Goal: Communication & Community: Share content

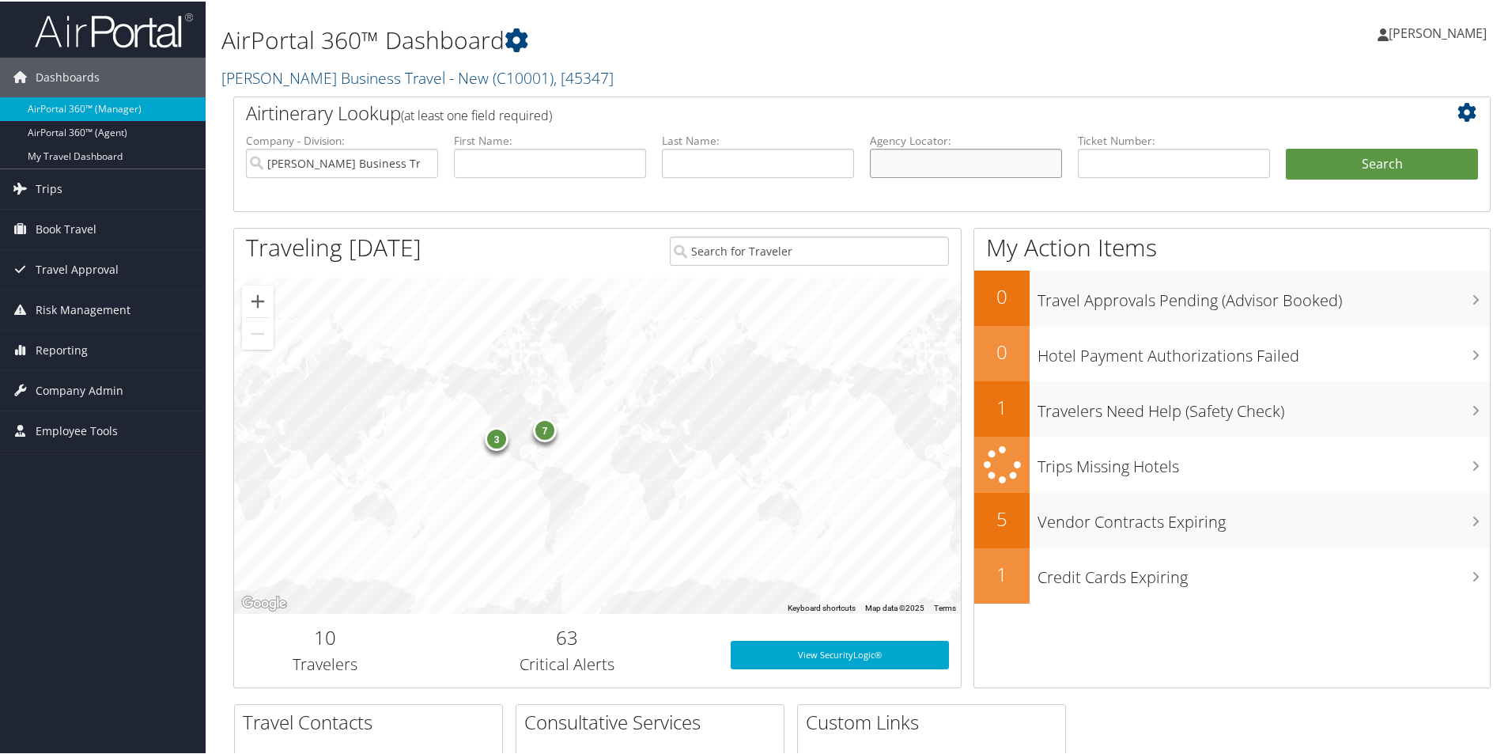
click at [896, 155] on input "text" at bounding box center [966, 161] width 192 height 29
click at [890, 163] on input "text" at bounding box center [966, 161] width 192 height 29
paste input "CYLJDR"
type input "CYLJDR"
click at [1325, 162] on button "Search" at bounding box center [1382, 163] width 192 height 32
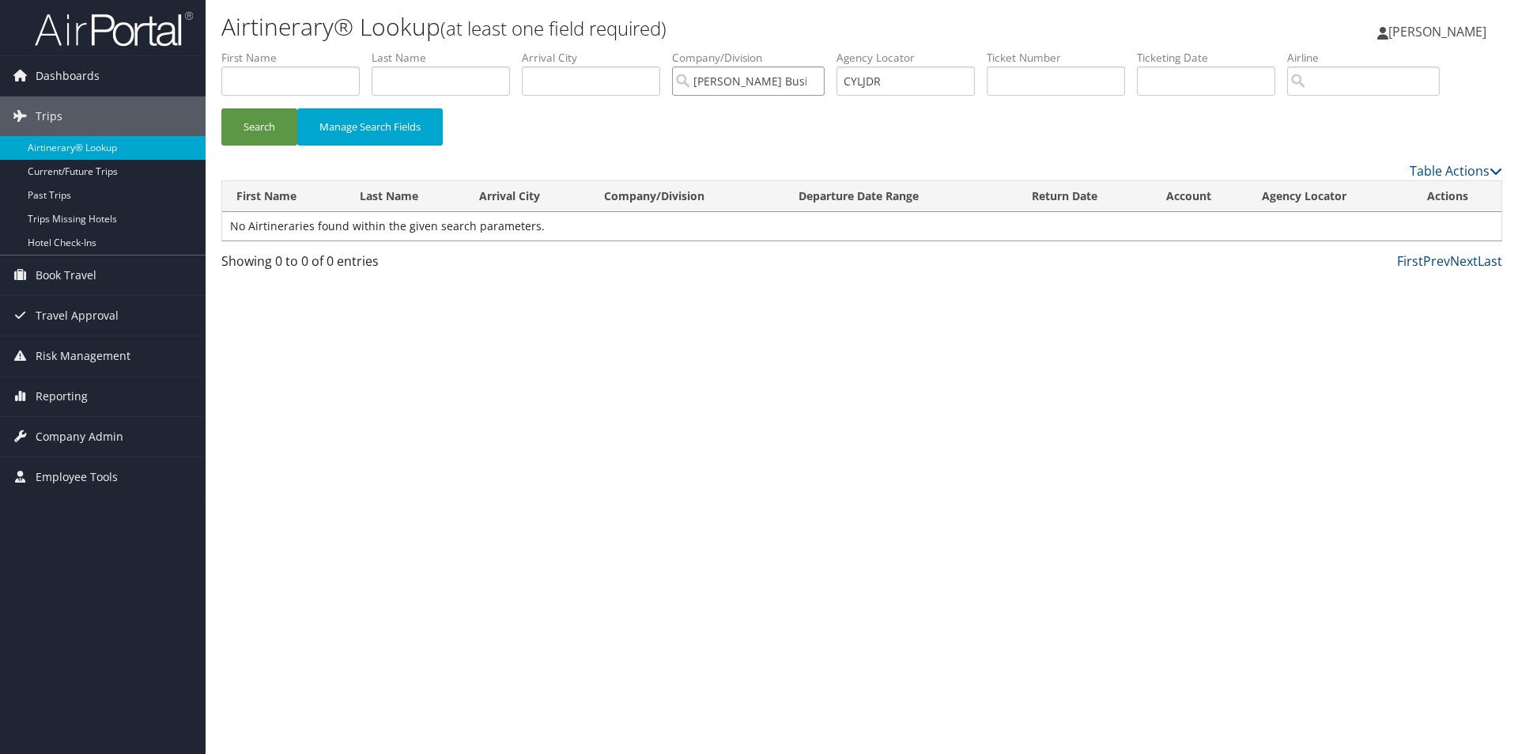
click at [814, 81] on input "Christopherson Business Travel - New" at bounding box center [748, 80] width 153 height 29
click at [256, 131] on button "Search" at bounding box center [259, 126] width 76 height 37
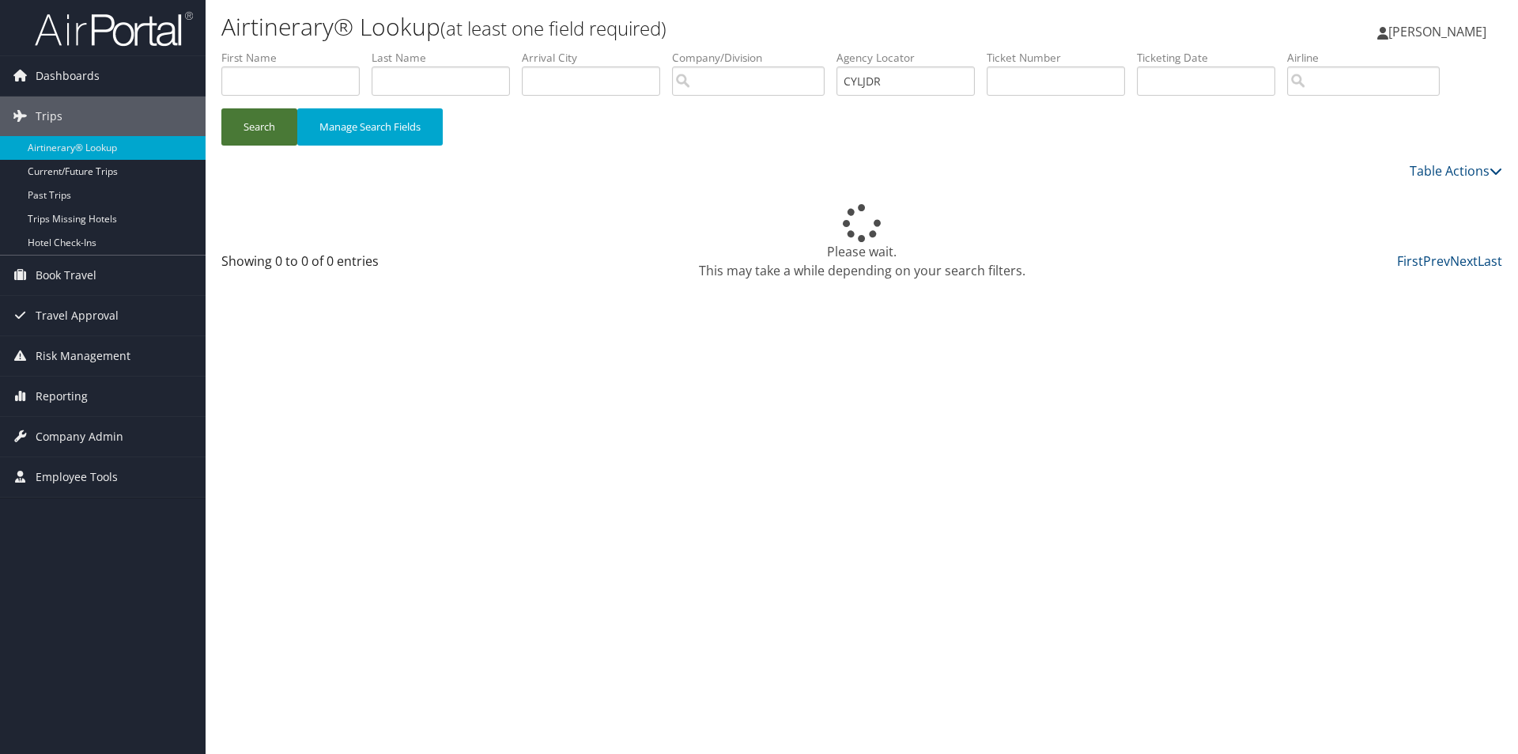
click at [256, 131] on button "Search" at bounding box center [259, 126] width 76 height 37
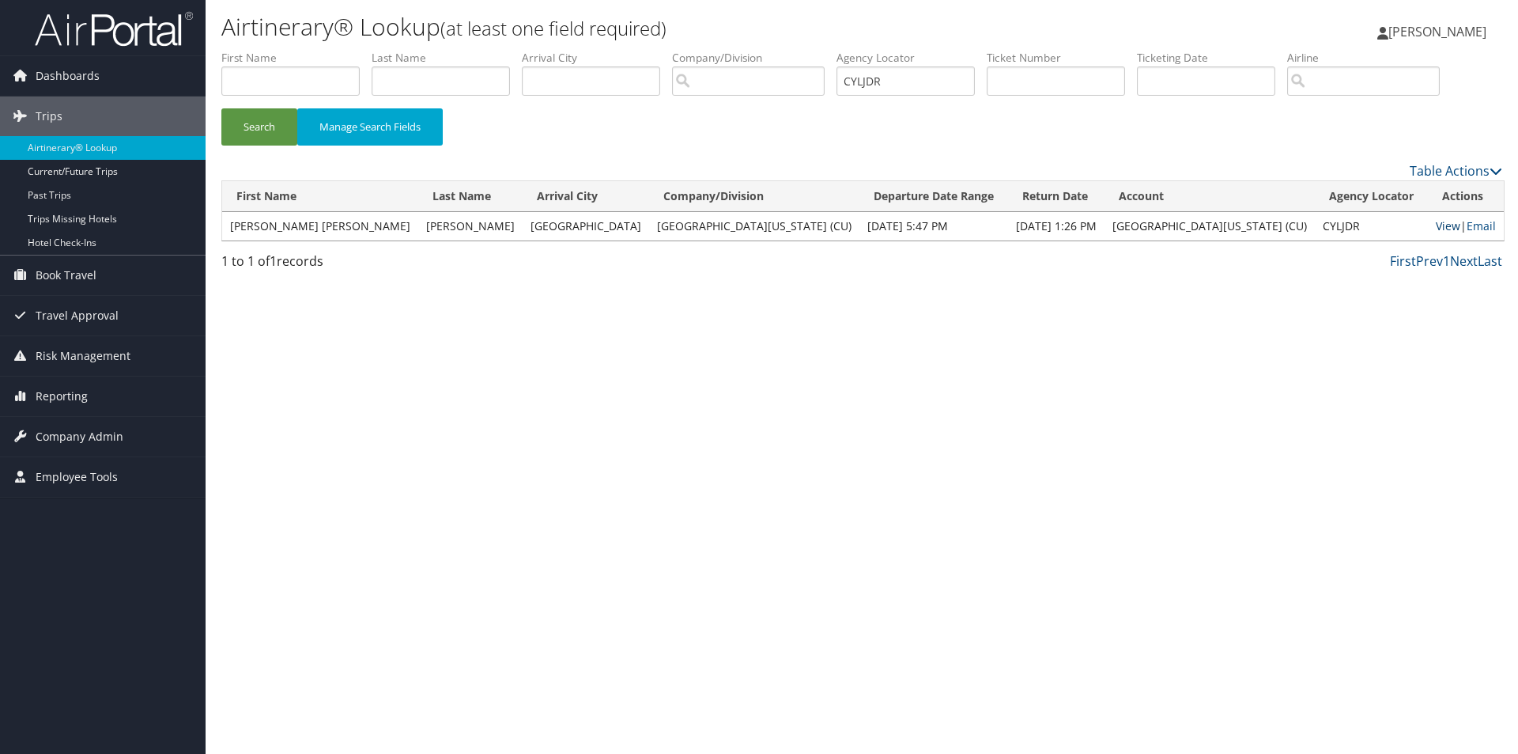
click at [1436, 223] on link "View" at bounding box center [1448, 225] width 25 height 15
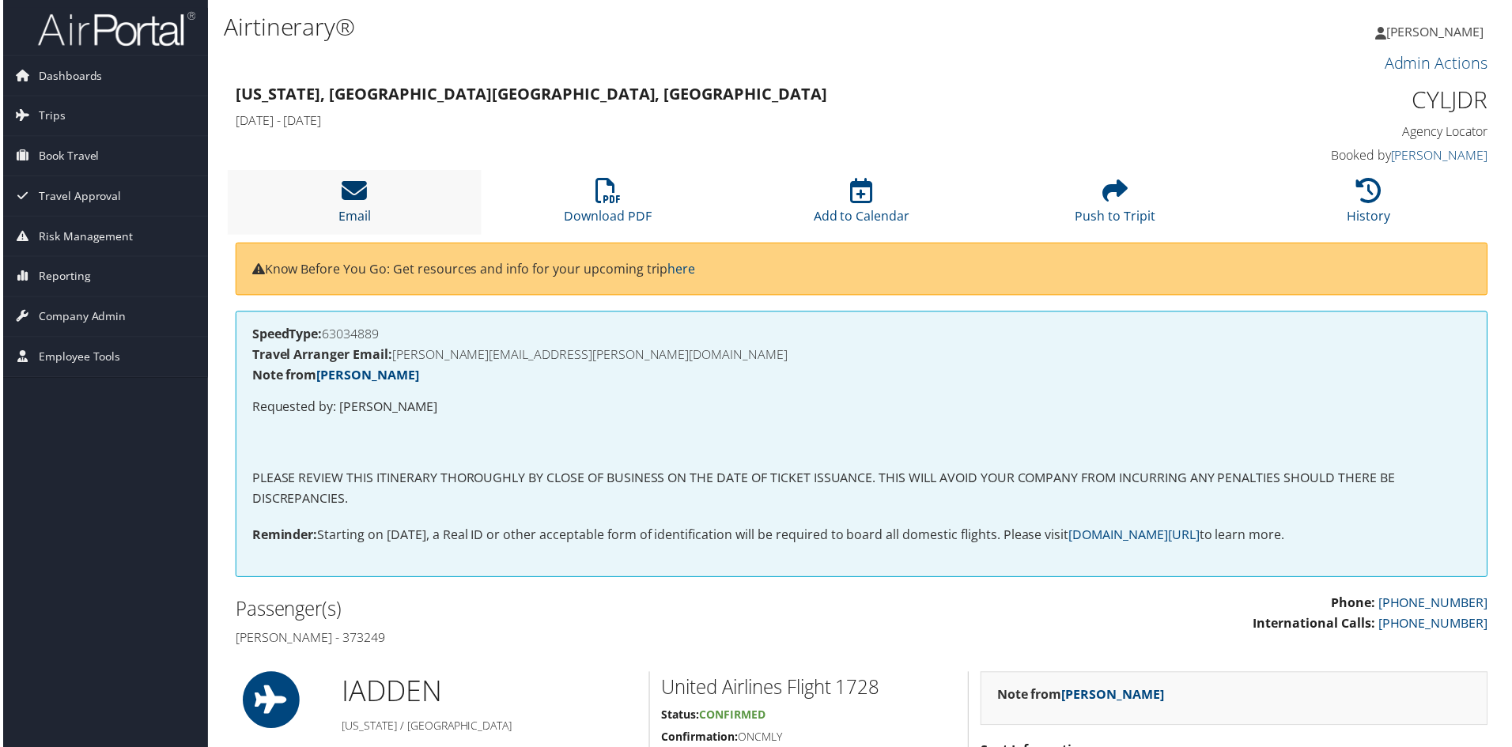
click at [348, 189] on icon at bounding box center [352, 191] width 25 height 25
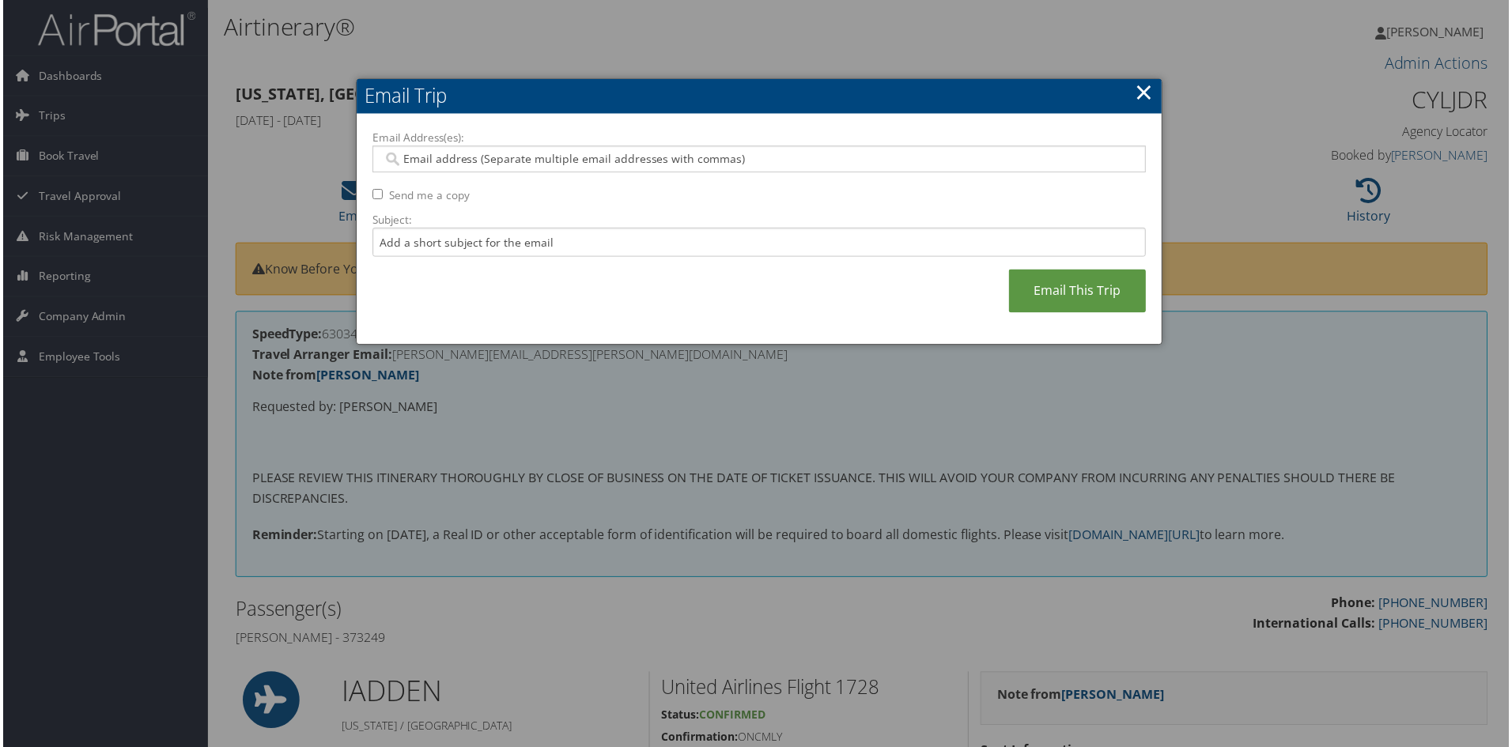
click at [412, 164] on input "Email Address(es):" at bounding box center [758, 160] width 755 height 16
click at [405, 160] on input "Email Address(es):" at bounding box center [758, 160] width 755 height 16
paste input "[EMAIL_ADDRESS][DOMAIN_NAME]"
type input "[EMAIL_ADDRESS][DOMAIN_NAME]"
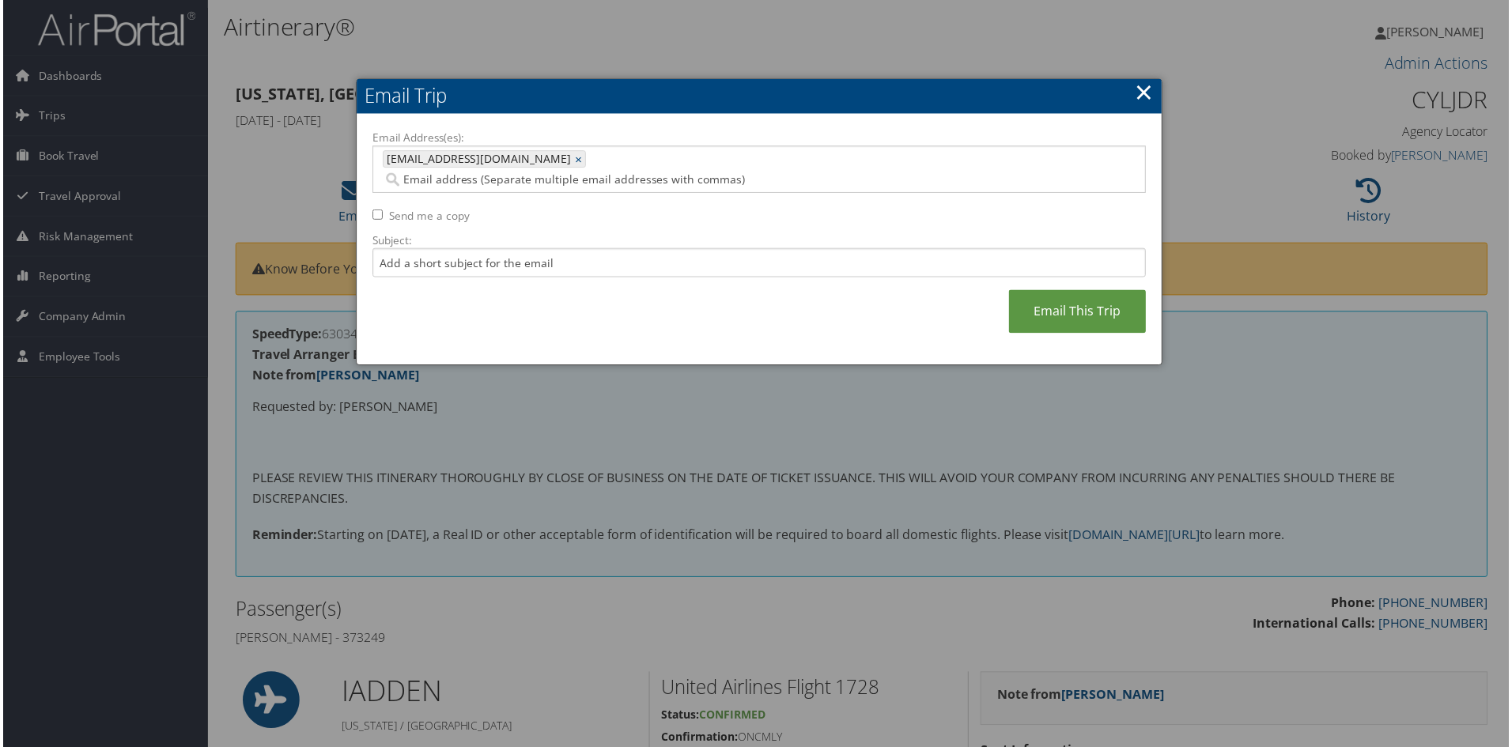
click at [584, 172] on input "Email Address(es):" at bounding box center [676, 180] width 590 height 16
paste input "[EMAIL_ADDRESS][DOMAIN_NAME]"
type input "[EMAIL_ADDRESS][DOMAIN_NAME]"
type input "[EMAIL_ADDRESS][DOMAIN_NAME], [EMAIL_ADDRESS][DOMAIN_NAME]"
click at [384, 249] on input "Subject:" at bounding box center [759, 263] width 777 height 29
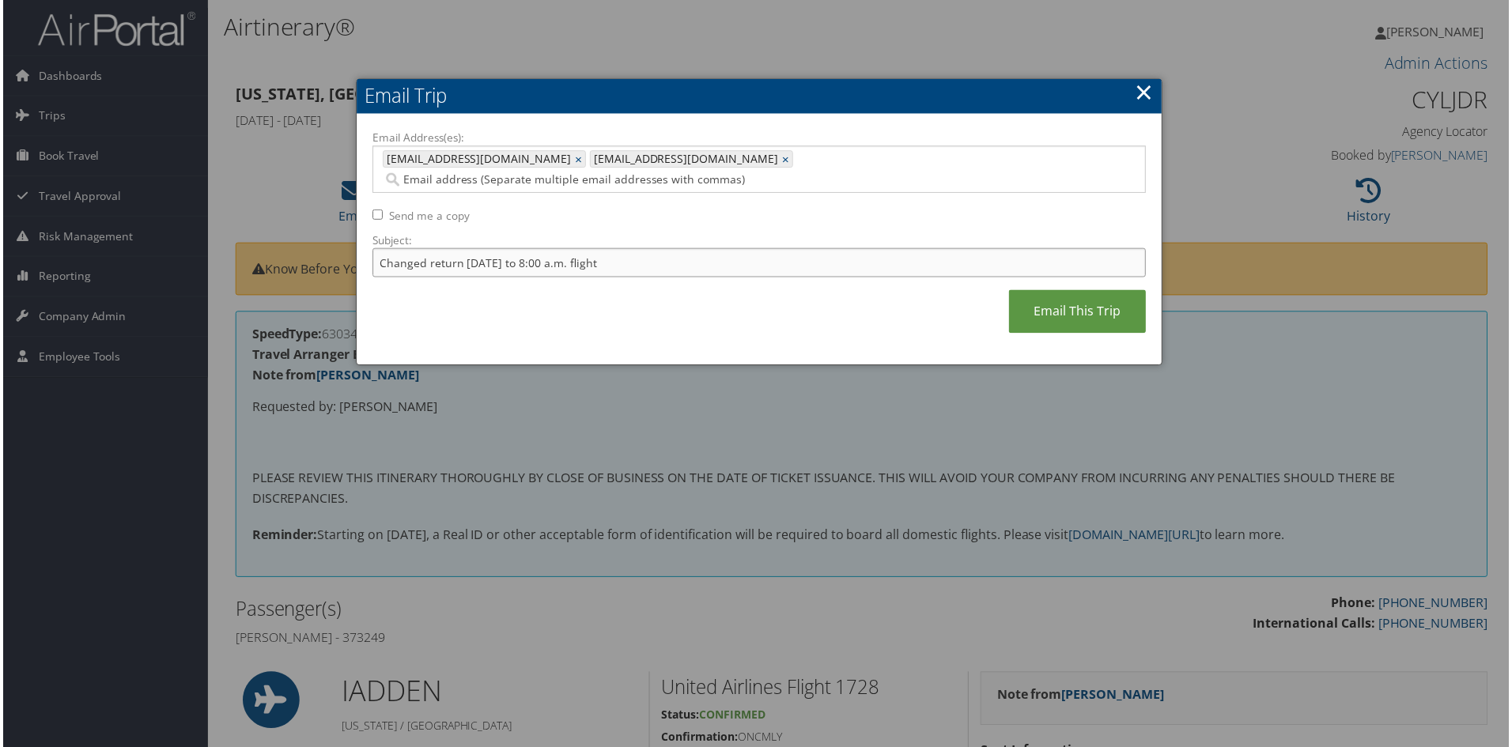
click at [611, 249] on input "Changed return [DATE] to 8:00 a.m. flight" at bounding box center [759, 263] width 777 height 29
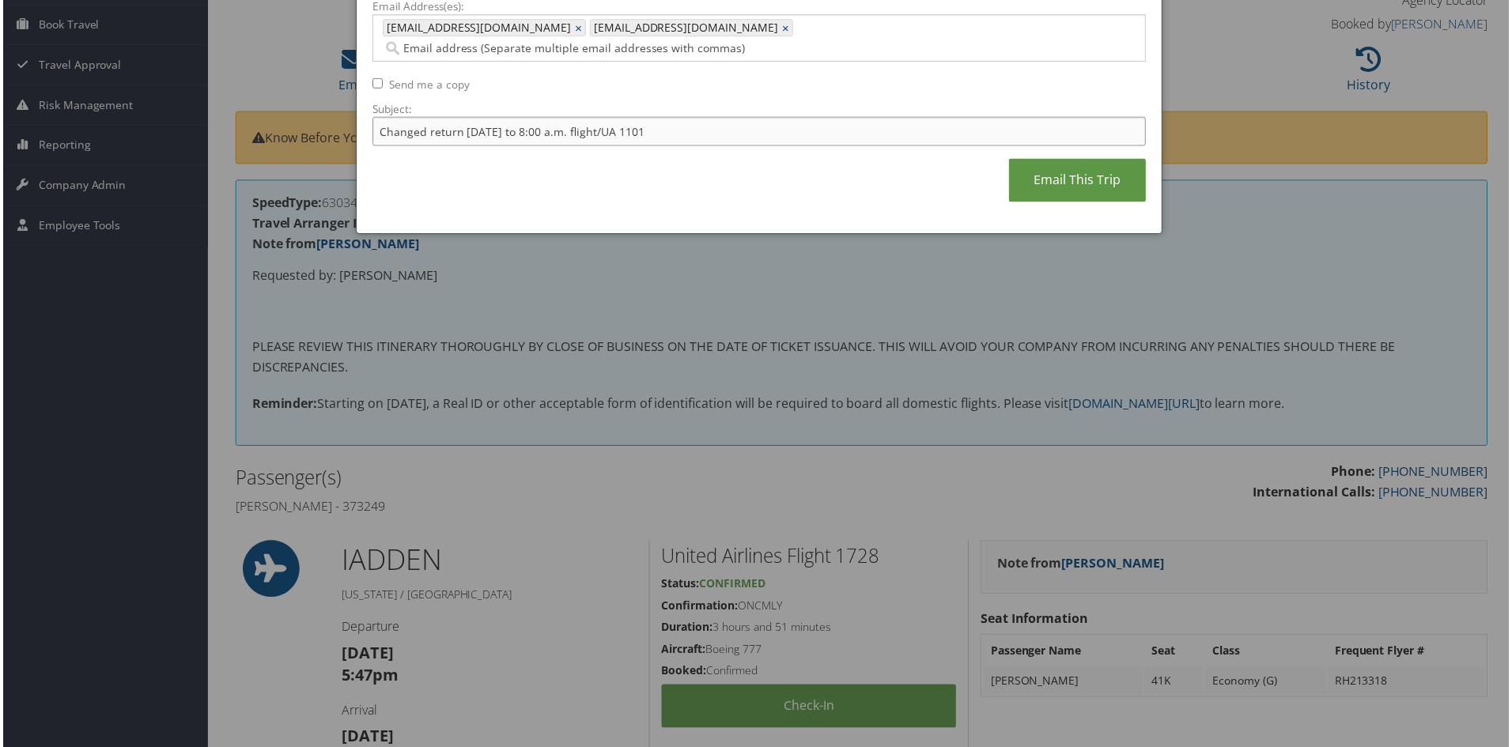
scroll to position [237, 0]
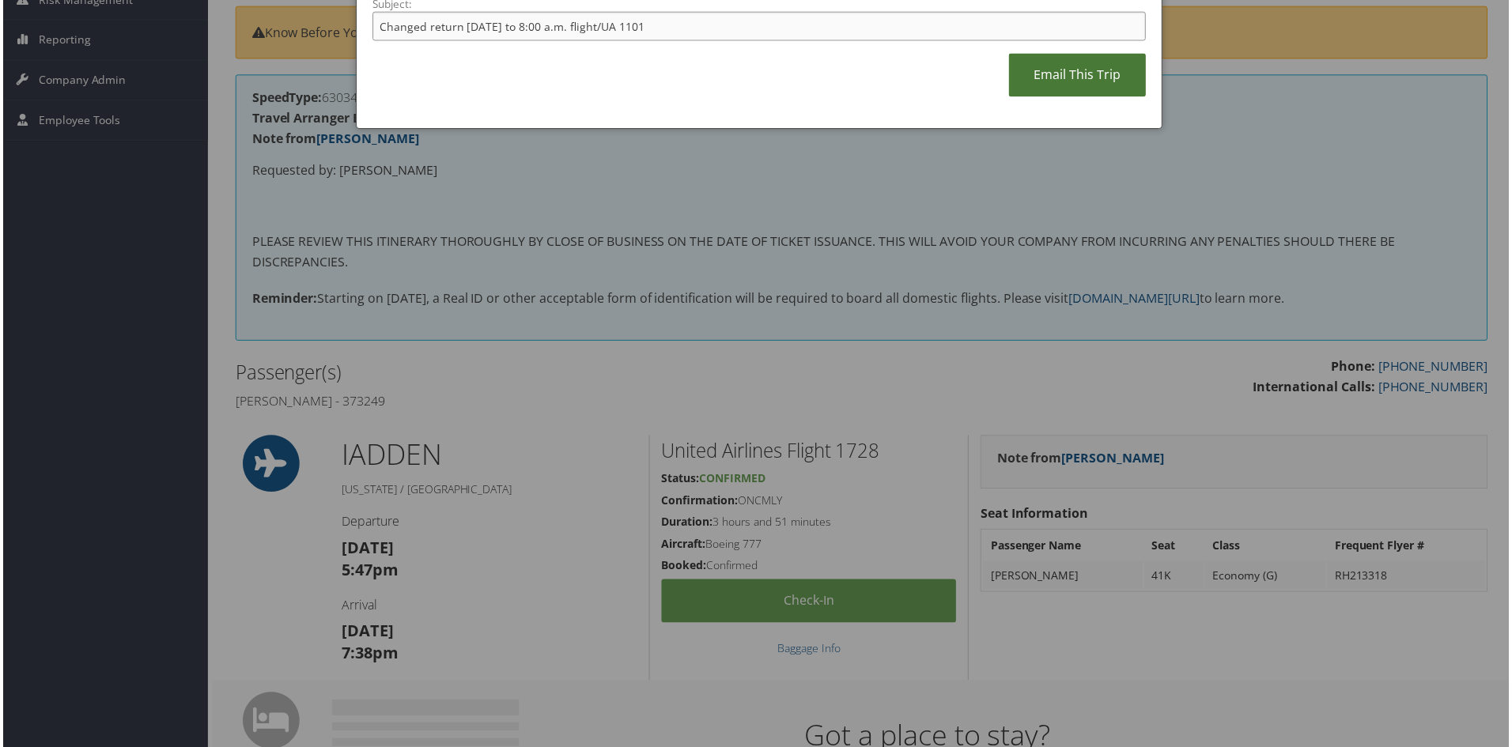
type input "Changed return [DATE] to 8:00 a.m. flight/UA 1101"
click at [1083, 57] on link "Email This Trip" at bounding box center [1079, 75] width 138 height 43
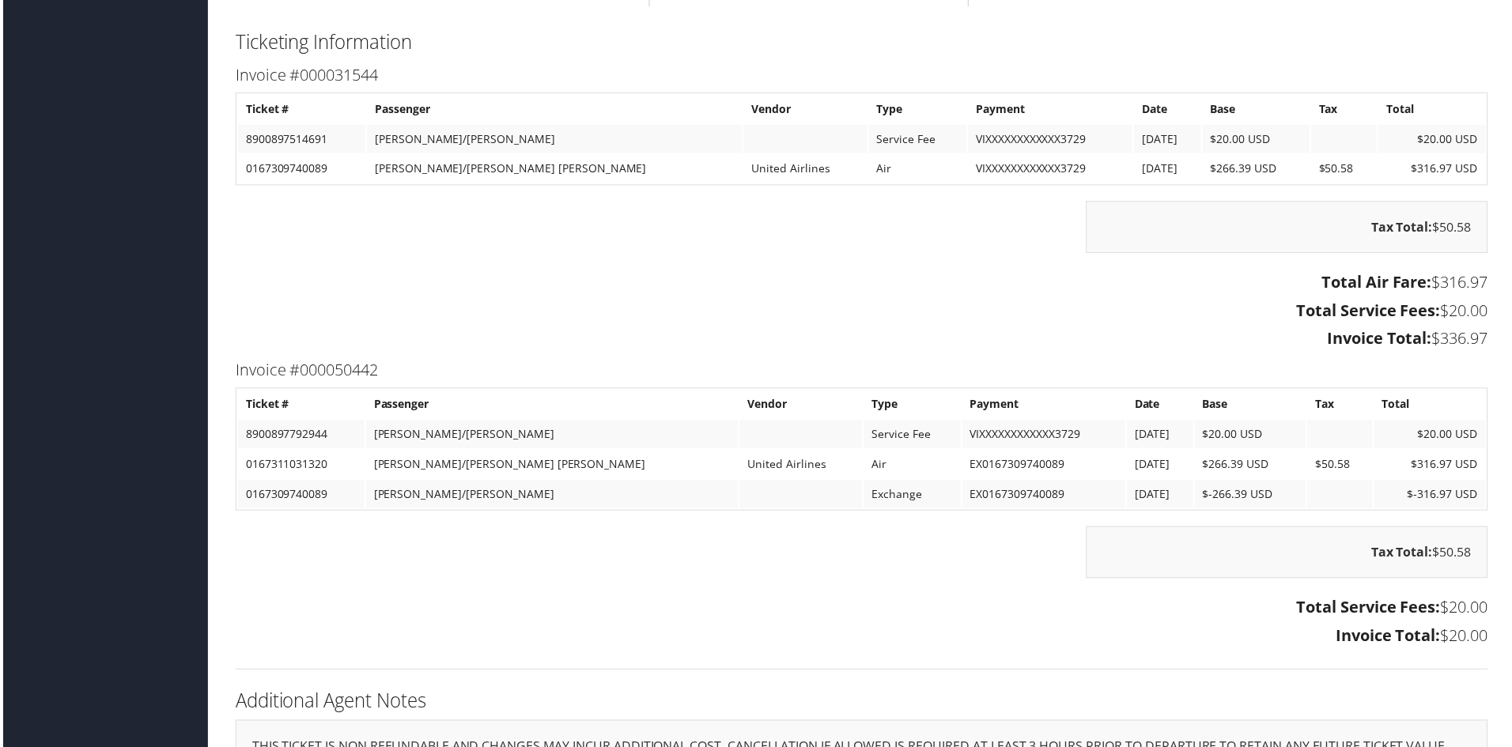
scroll to position [1579, 0]
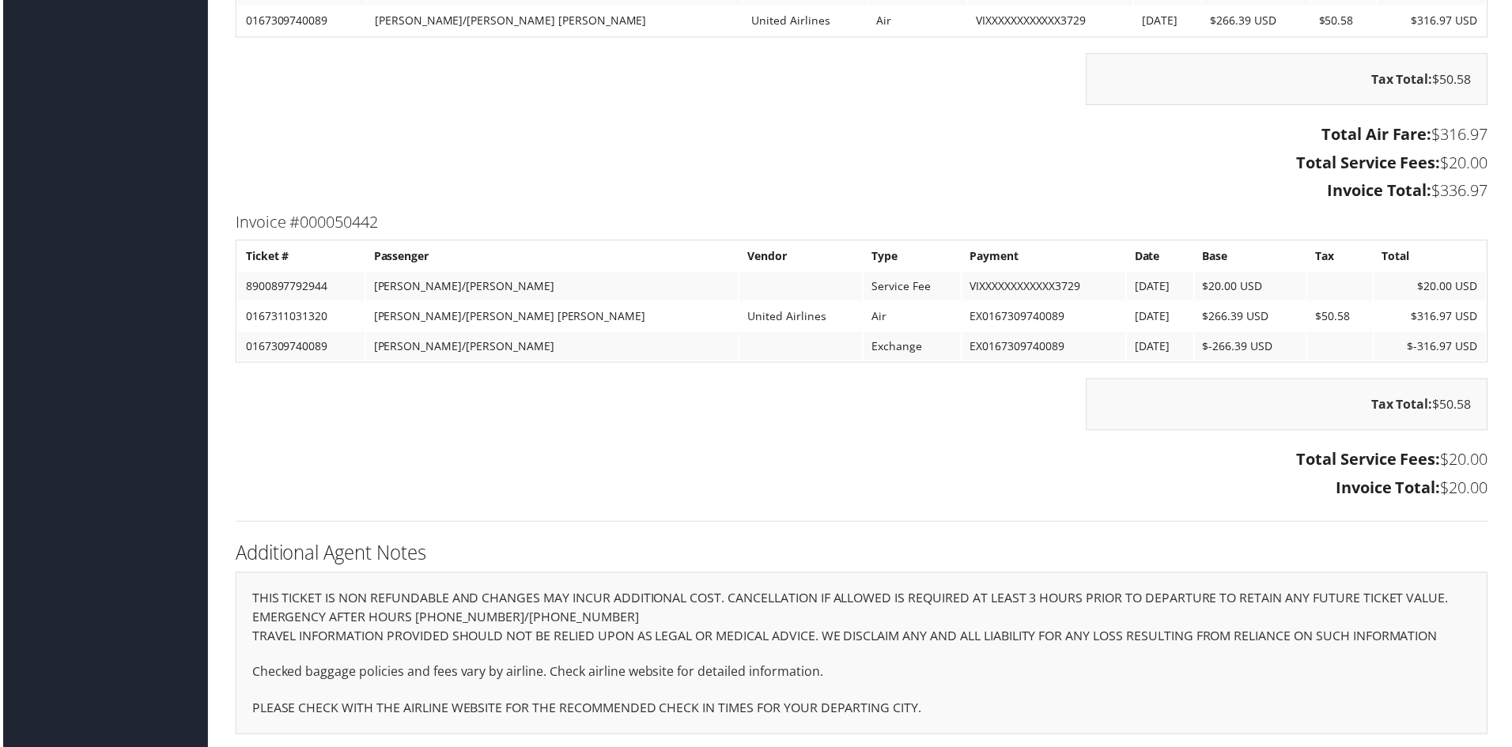
click at [739, 347] on td at bounding box center [800, 348] width 123 height 28
click at [864, 282] on td "Service Fee" at bounding box center [912, 288] width 97 height 28
drag, startPoint x: 325, startPoint y: 285, endPoint x: 242, endPoint y: 289, distance: 83.2
click at [242, 289] on td "8900897792944" at bounding box center [299, 288] width 127 height 28
copy td "8900897792944"
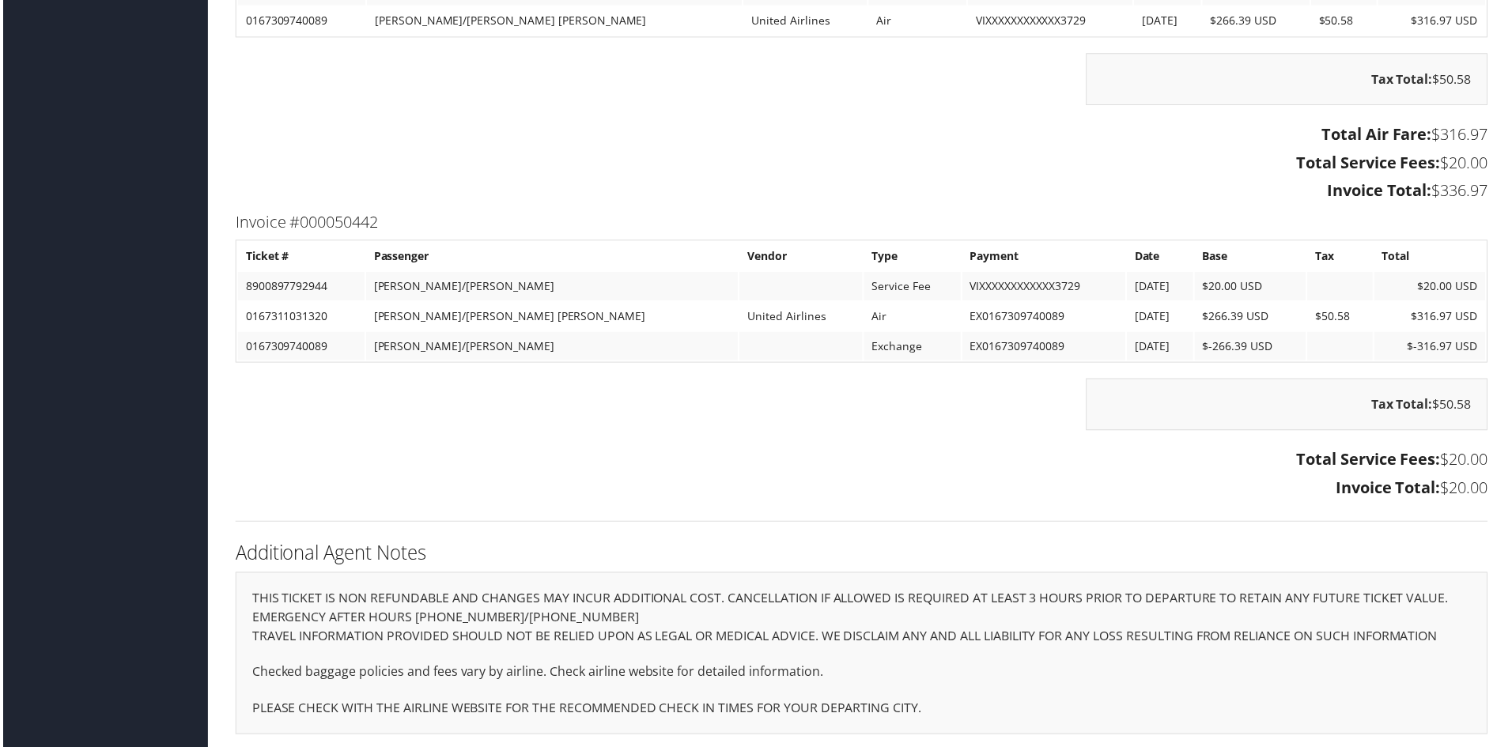
click at [593, 467] on div "Total Service Fees: $20.00 Invoice Total: $20.00" at bounding box center [861, 477] width 1281 height 59
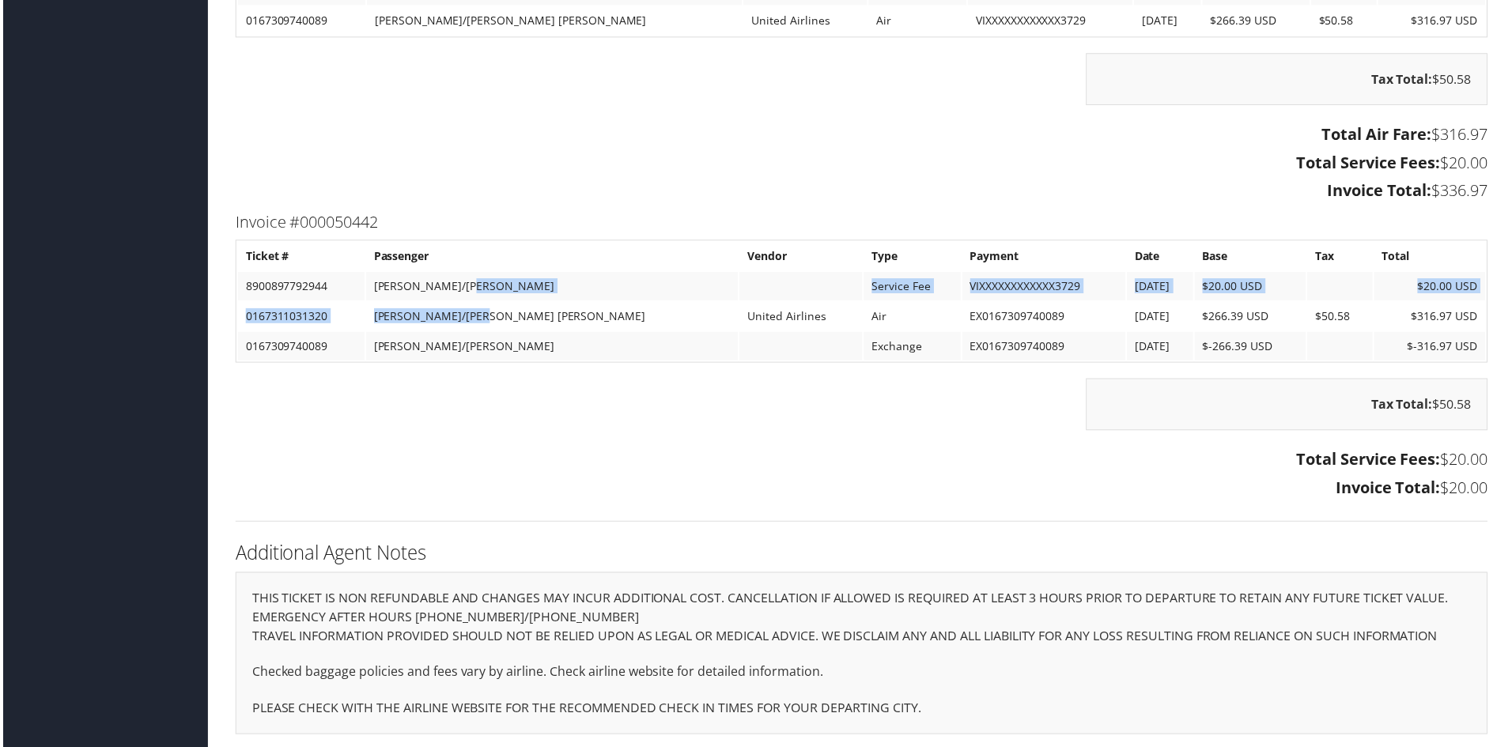
click at [577, 296] on table "Ticket # Passenger Vendor Type Payment Date Base Tax Total 8900897792944 [PERSO…" at bounding box center [861, 302] width 1257 height 123
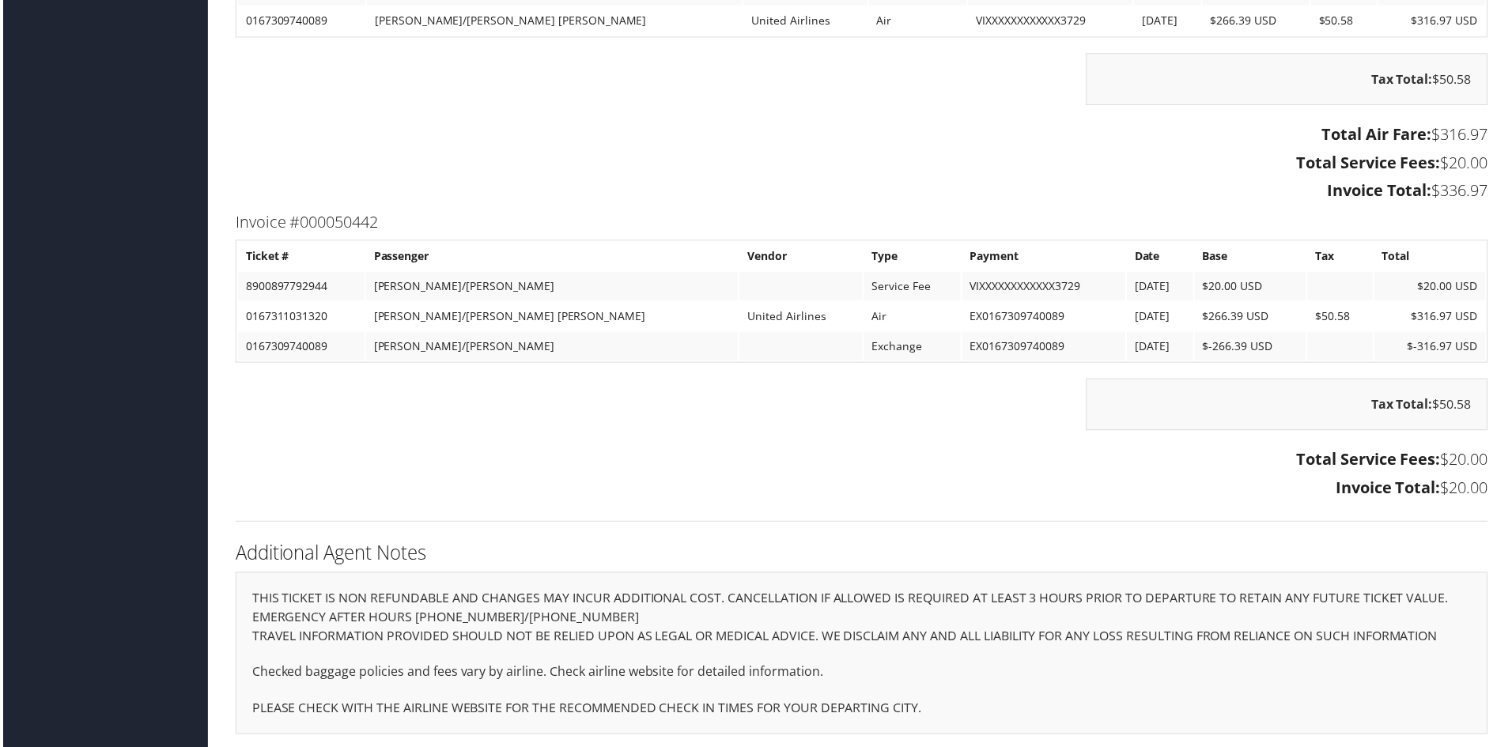
click at [864, 309] on td "Air" at bounding box center [912, 318] width 97 height 28
drag, startPoint x: 977, startPoint y: 282, endPoint x: 943, endPoint y: 285, distance: 33.4
click at [963, 285] on td "VIXXXXXXXXXXXX3729" at bounding box center [1045, 288] width 164 height 28
click at [963, 282] on td "VIXXXXXXXXXXXX3729" at bounding box center [1045, 288] width 164 height 28
drag, startPoint x: 331, startPoint y: 280, endPoint x: 242, endPoint y: 288, distance: 88.9
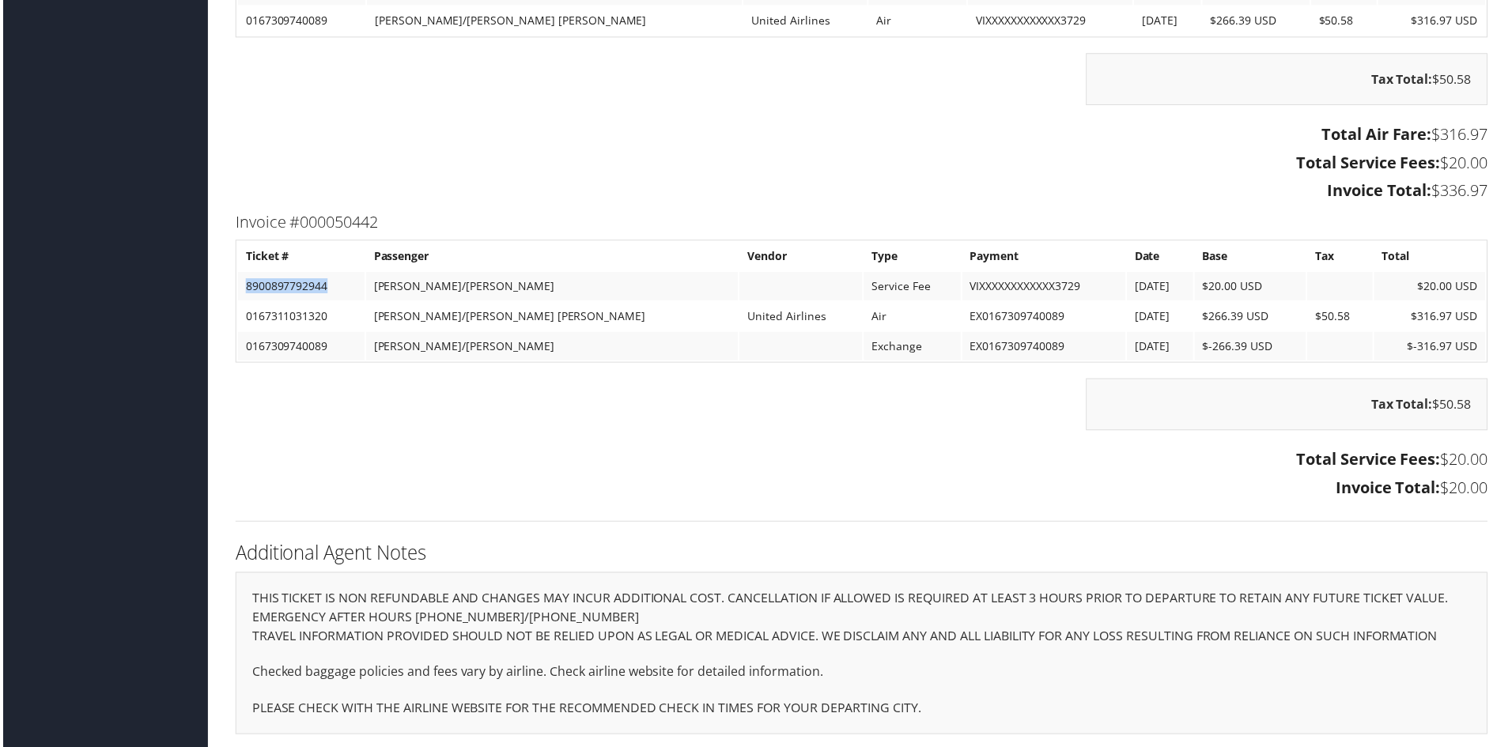
click at [242, 288] on td "8900897792944" at bounding box center [299, 288] width 127 height 28
copy td "8900897792944"
click at [339, 279] on td "8900897792944" at bounding box center [299, 288] width 127 height 28
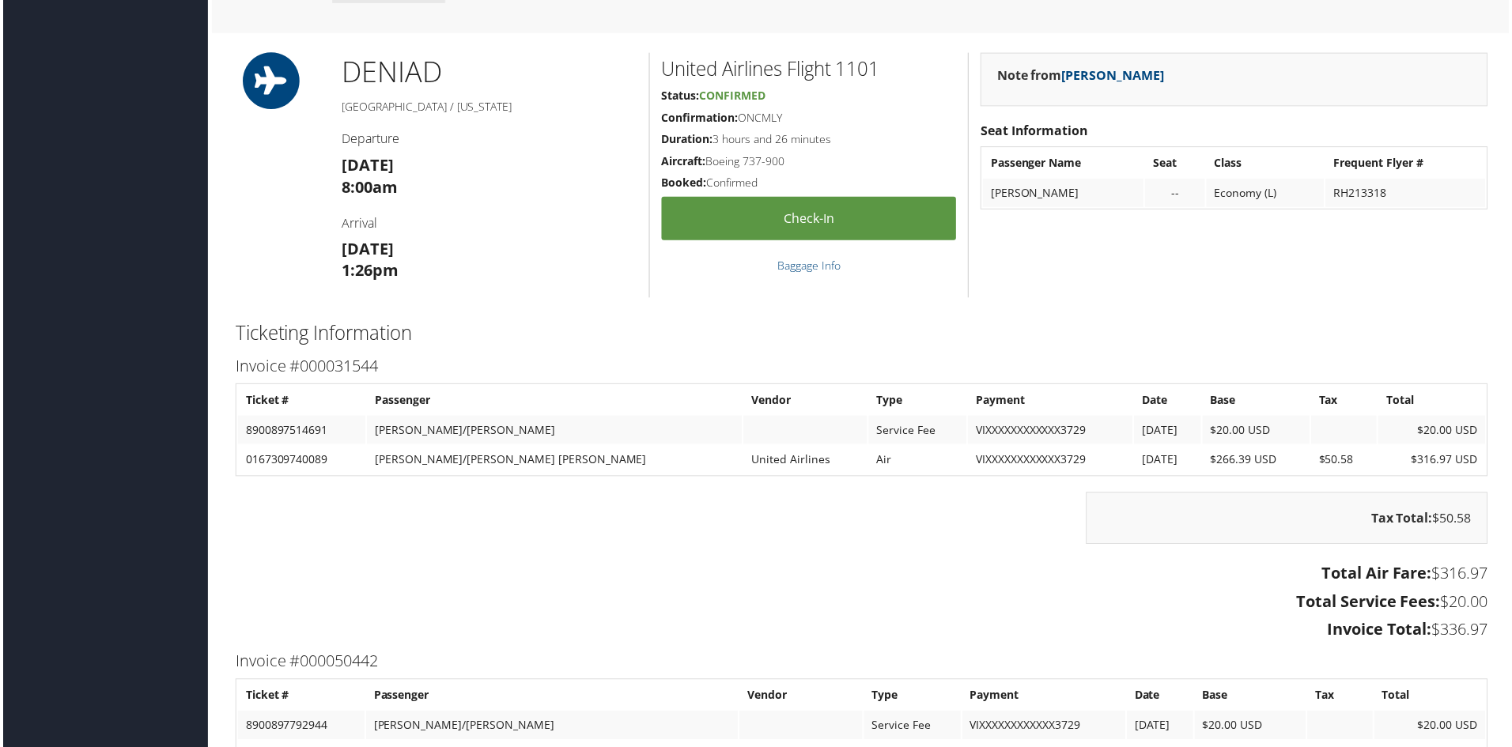
scroll to position [1104, 0]
